Goal: Complete application form: Complete application form

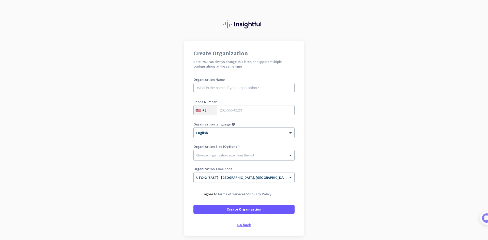
click at [247, 225] on div "Go back" at bounding box center [243, 225] width 101 height 4
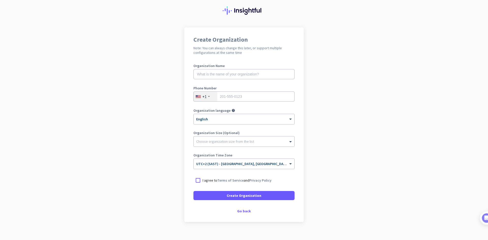
scroll to position [21, 0]
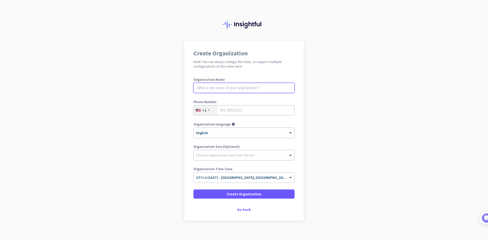
click at [263, 85] on input "text" at bounding box center [243, 88] width 101 height 10
click at [273, 71] on div "Create Organization Note: You can always change this later, or support multiple…" at bounding box center [243, 130] width 119 height 179
click at [265, 85] on input "text" at bounding box center [243, 88] width 101 height 10
type input "Western Cloud"
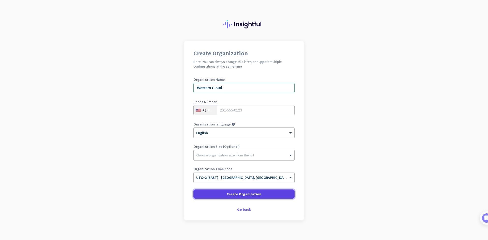
click at [242, 196] on span "Create Organization" at bounding box center [244, 193] width 35 height 5
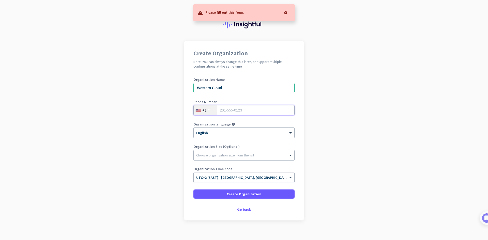
click at [237, 110] on input "tel" at bounding box center [243, 110] width 101 height 10
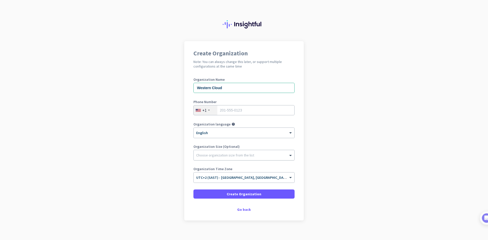
click at [239, 155] on div at bounding box center [243, 153] width 101 height 5
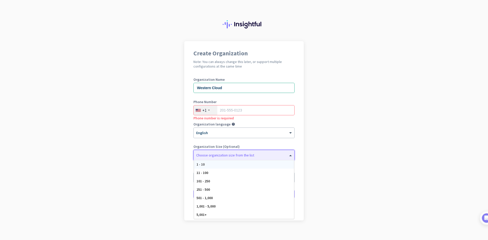
click at [235, 164] on div "1 - 10" at bounding box center [244, 164] width 100 height 8
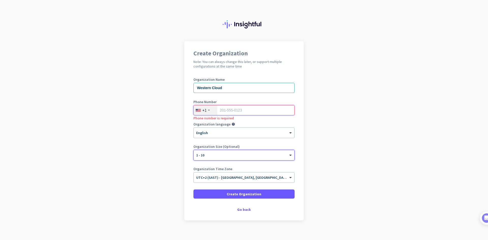
click at [232, 111] on input "tel" at bounding box center [243, 110] width 101 height 10
click at [208, 110] on div at bounding box center [209, 110] width 2 height 1
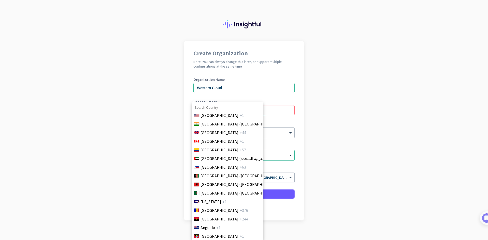
click at [208, 108] on input at bounding box center [227, 107] width 71 height 7
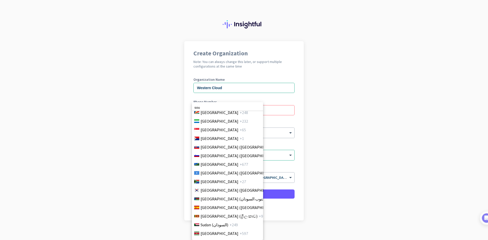
scroll to position [1721, 0]
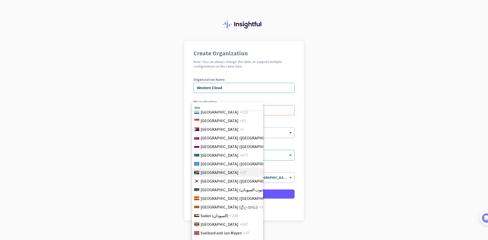
type input "sou"
click at [219, 172] on span "South Africa" at bounding box center [219, 172] width 38 height 6
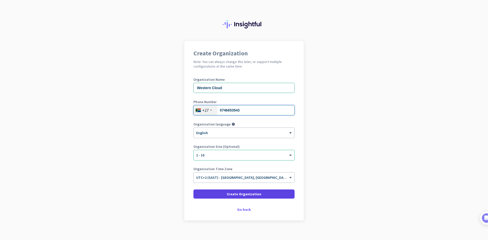
type input "0746653543"
click at [245, 197] on span at bounding box center [243, 194] width 101 height 12
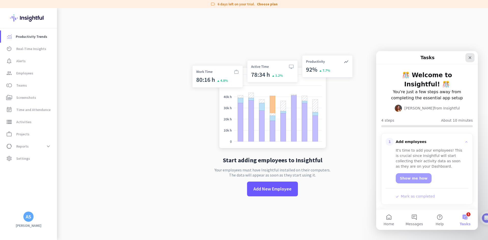
click at [469, 58] on icon "Close" at bounding box center [469, 58] width 4 height 4
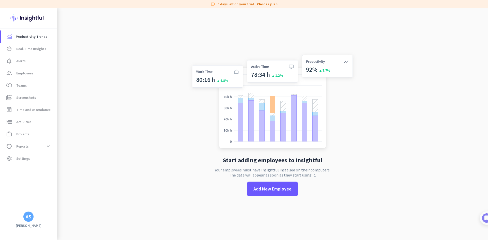
click at [28, 220] on div "AS" at bounding box center [28, 217] width 10 height 10
click at [24, 70] on div at bounding box center [244, 120] width 488 height 240
